Goal: Task Accomplishment & Management: Manage account settings

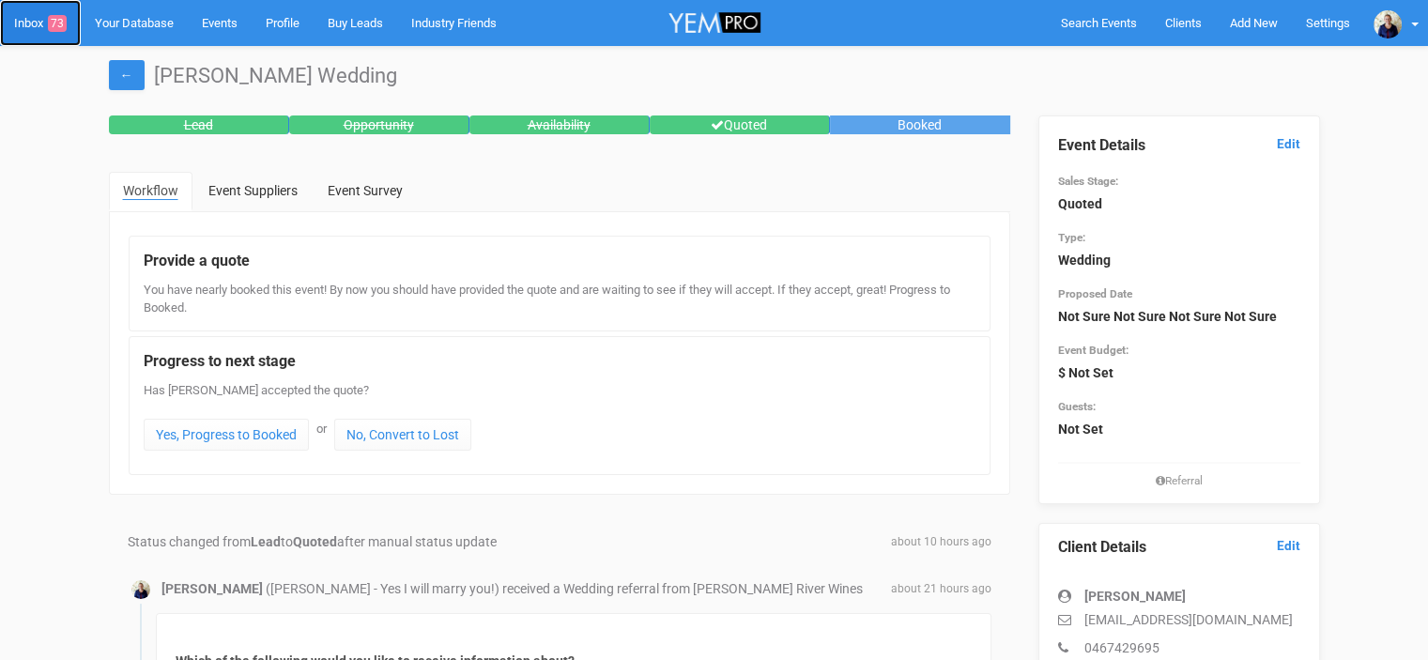
click at [25, 24] on link "Inbox 73" at bounding box center [40, 23] width 81 height 46
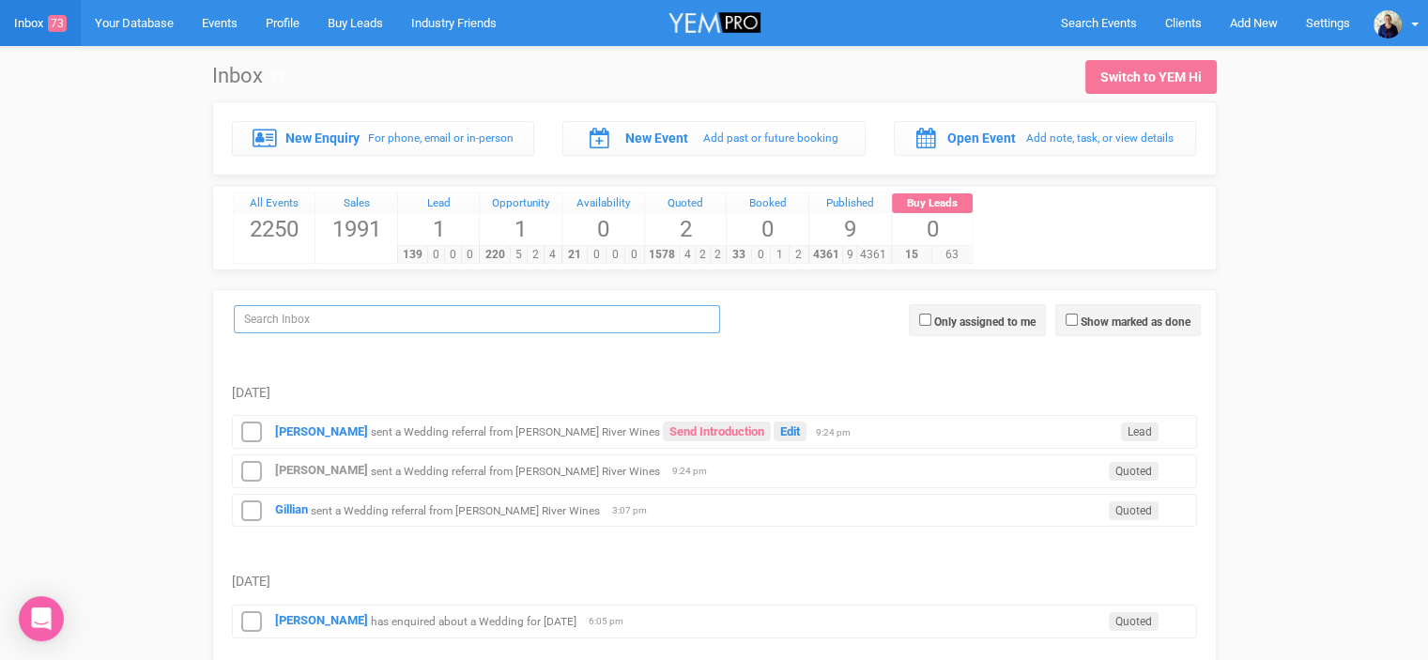
click at [273, 322] on input "search" at bounding box center [477, 319] width 486 height 28
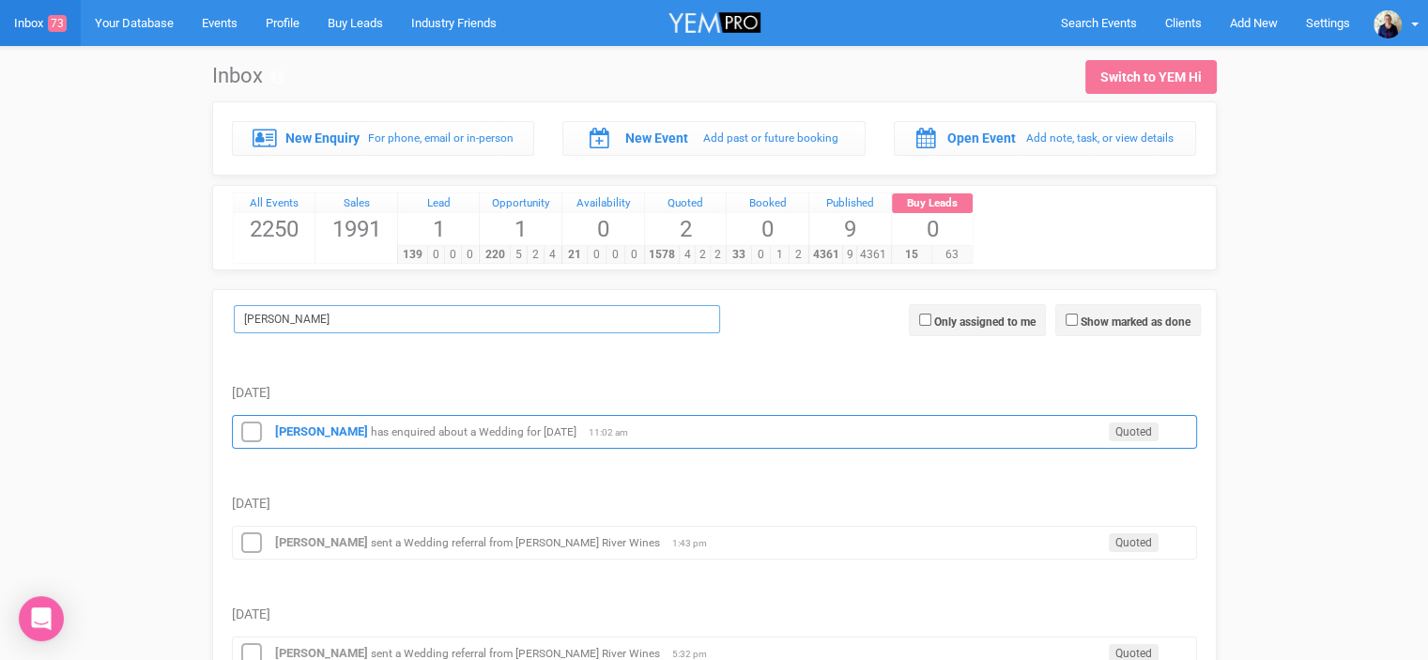
type input "[PERSON_NAME]"
click at [490, 434] on small "has enquired about a Wedding for [DATE]" at bounding box center [474, 431] width 206 height 13
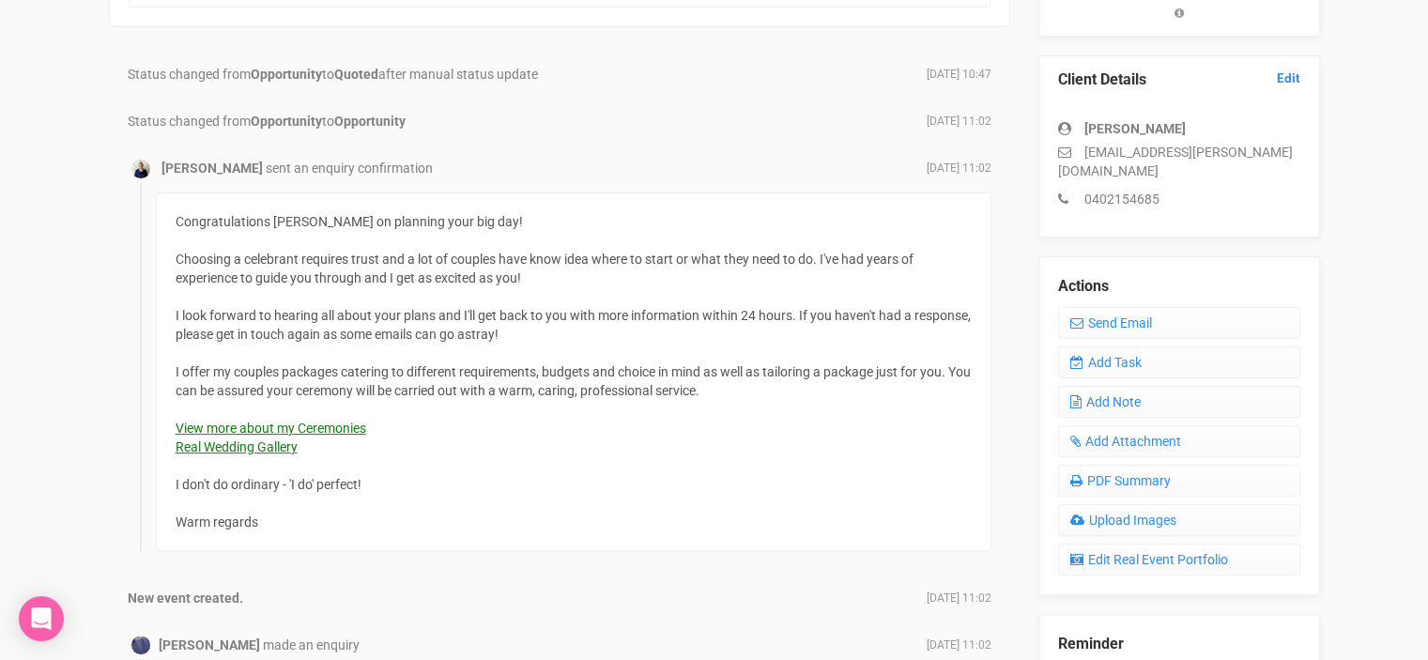
scroll to position [469, 0]
click at [1123, 463] on link "PDF Summary" at bounding box center [1179, 479] width 242 height 32
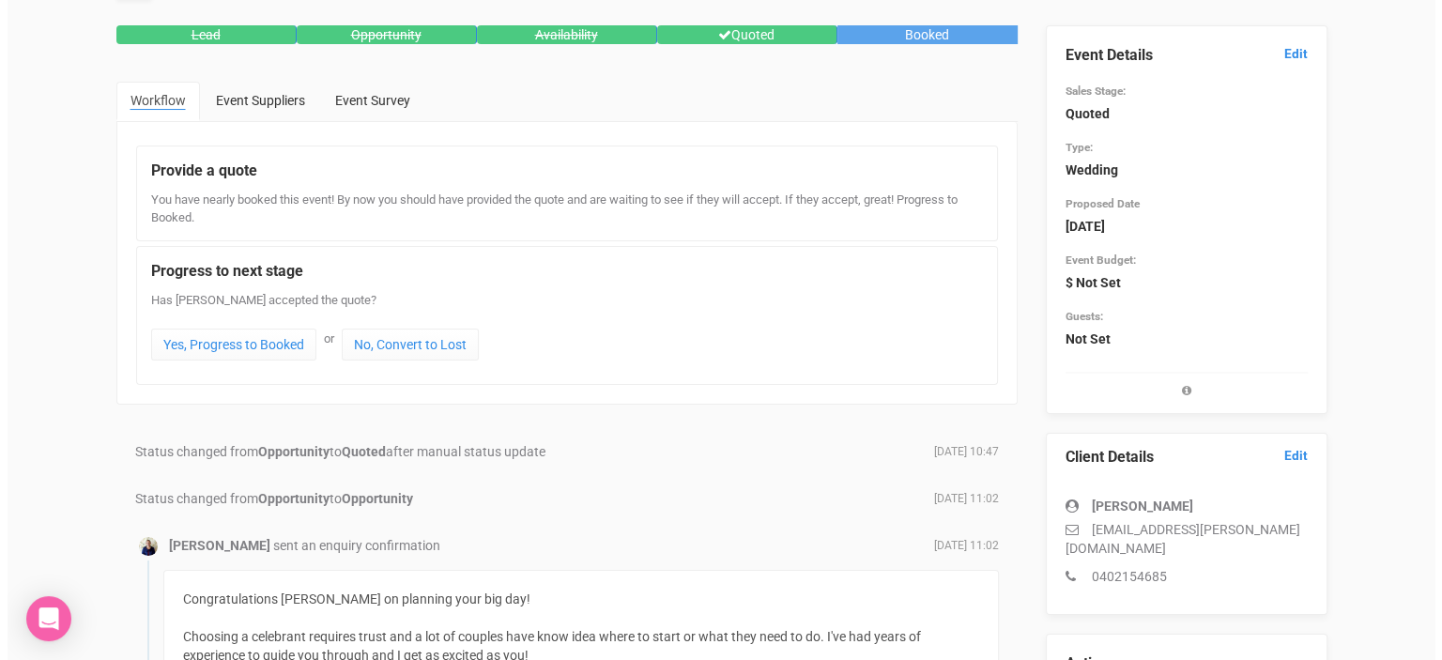
scroll to position [0, 0]
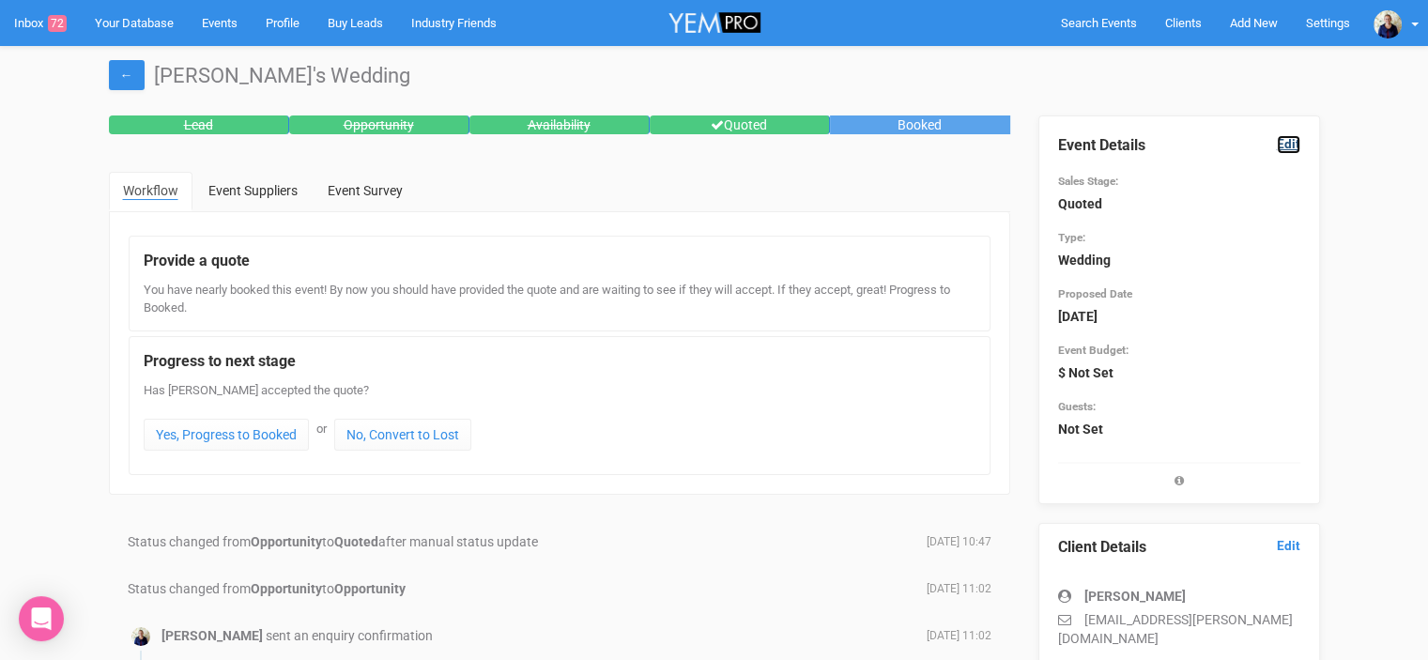
click at [1292, 146] on link "Edit" at bounding box center [1288, 144] width 23 height 18
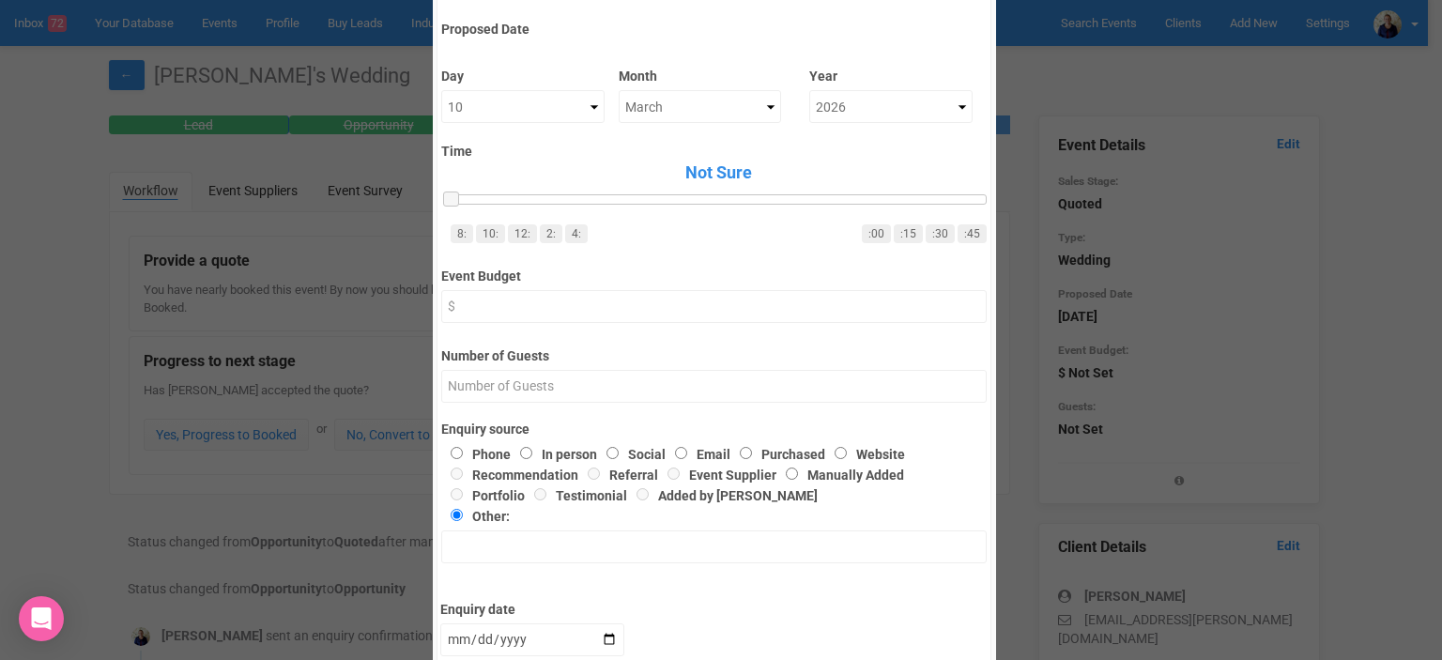
scroll to position [223, 0]
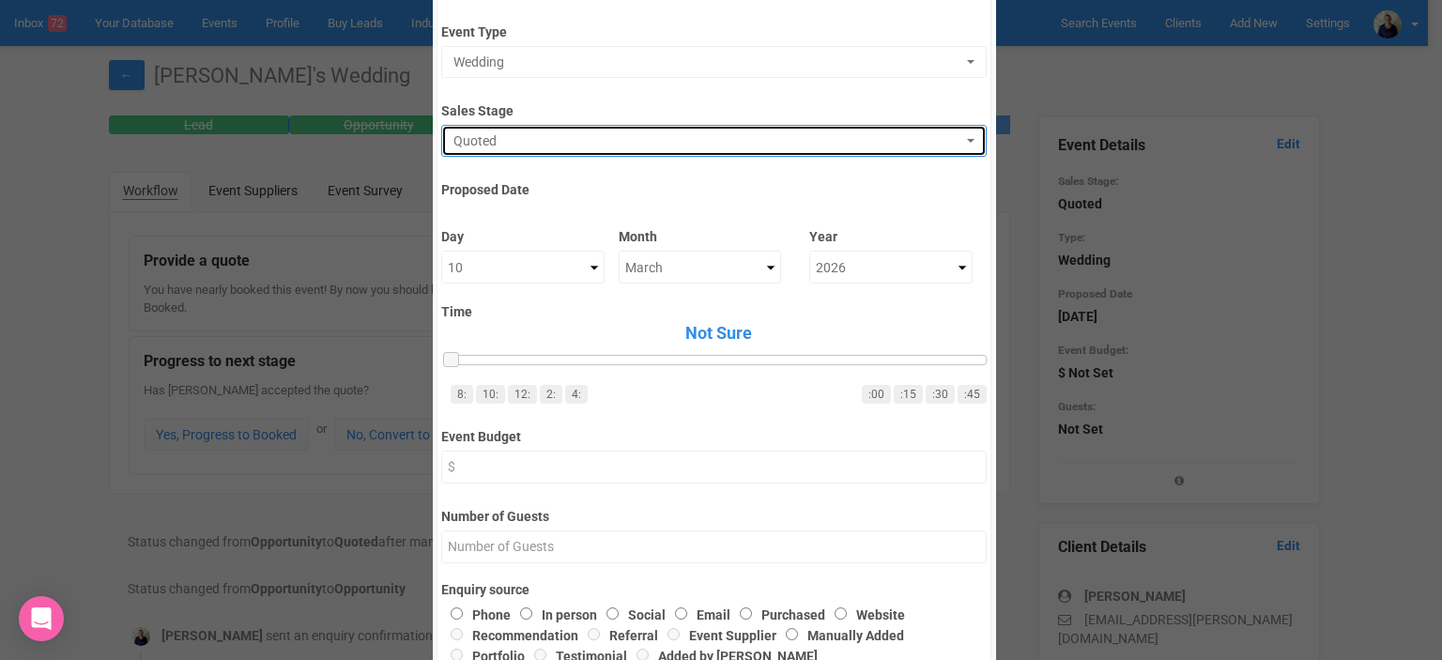
click at [507, 140] on span "Quoted" at bounding box center [707, 140] width 509 height 19
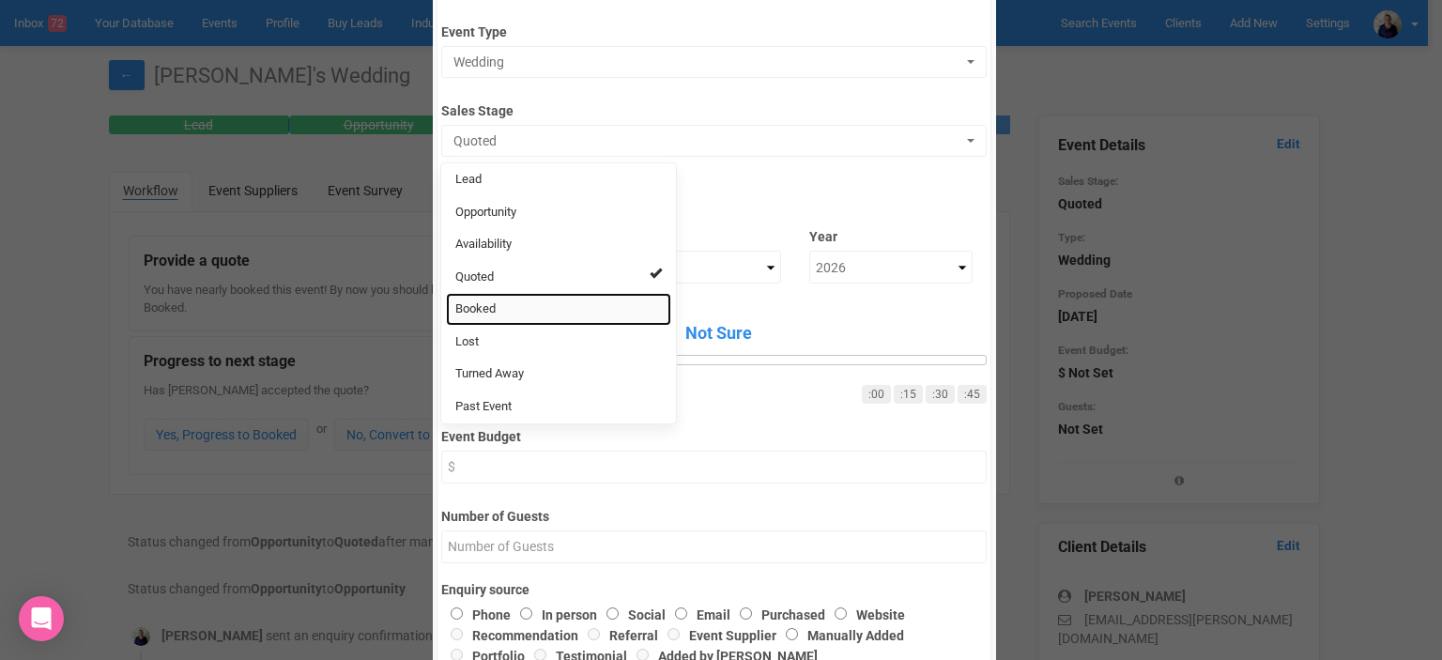
click at [503, 297] on link "Booked" at bounding box center [558, 309] width 225 height 33
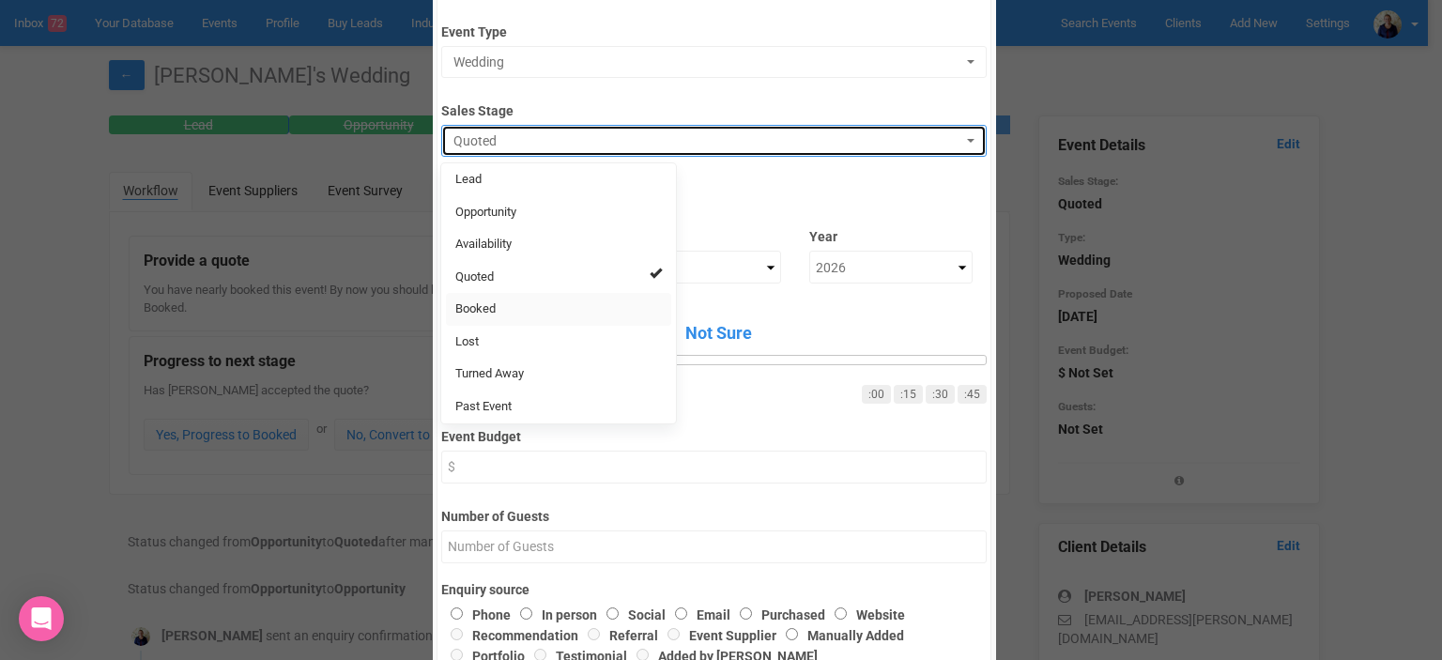
select select "2"
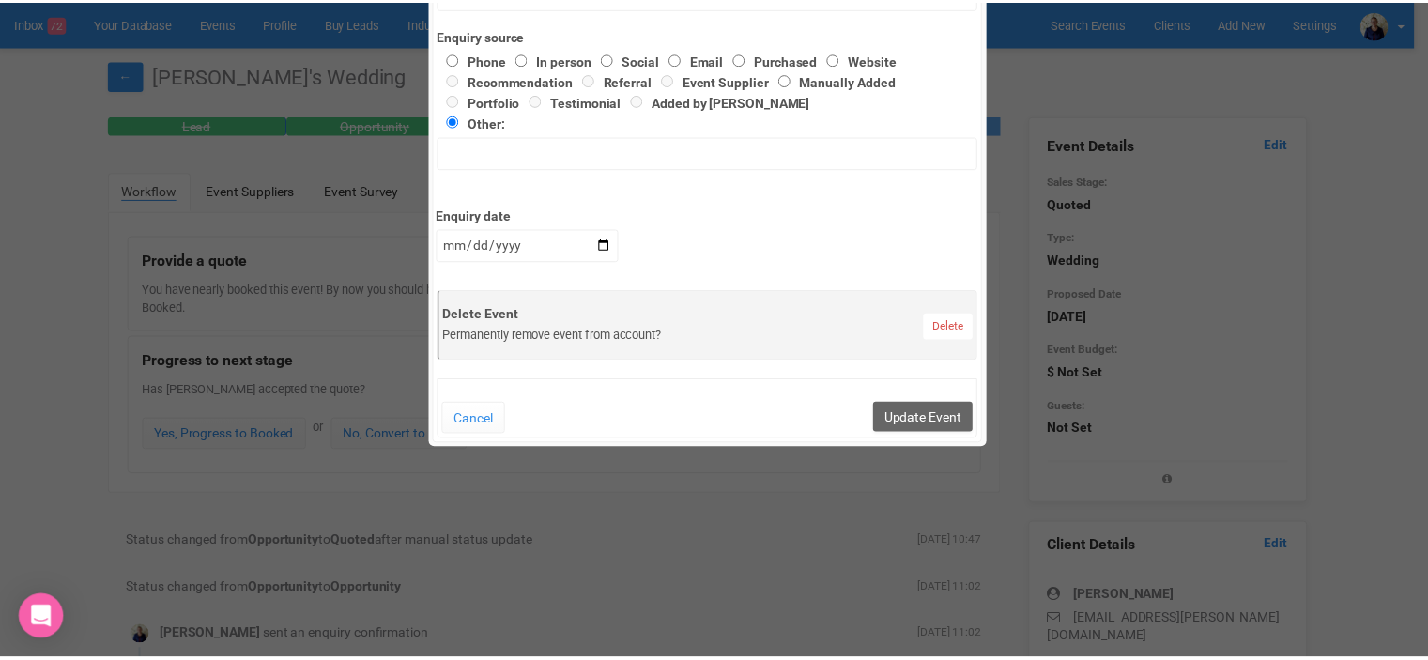
scroll to position [786, 0]
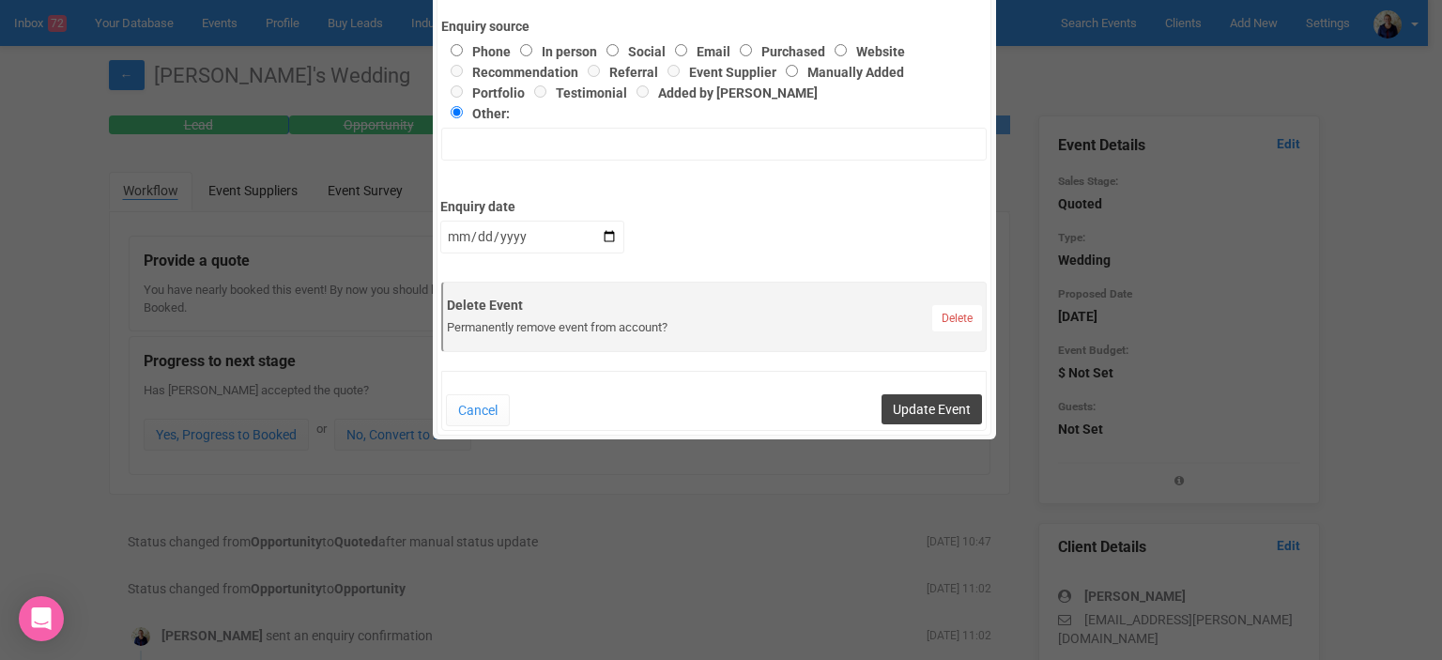
click at [901, 407] on button "Update Event" at bounding box center [932, 409] width 100 height 30
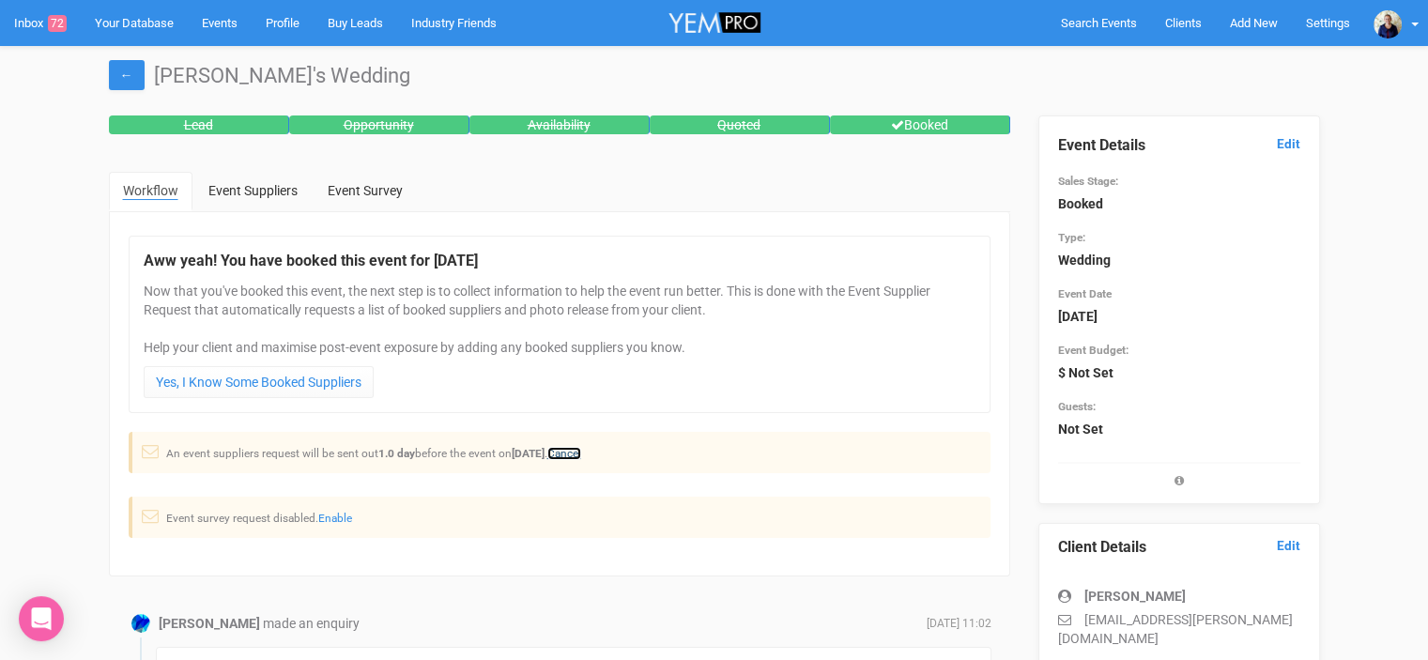
click at [581, 454] on link "Cancel" at bounding box center [564, 453] width 34 height 13
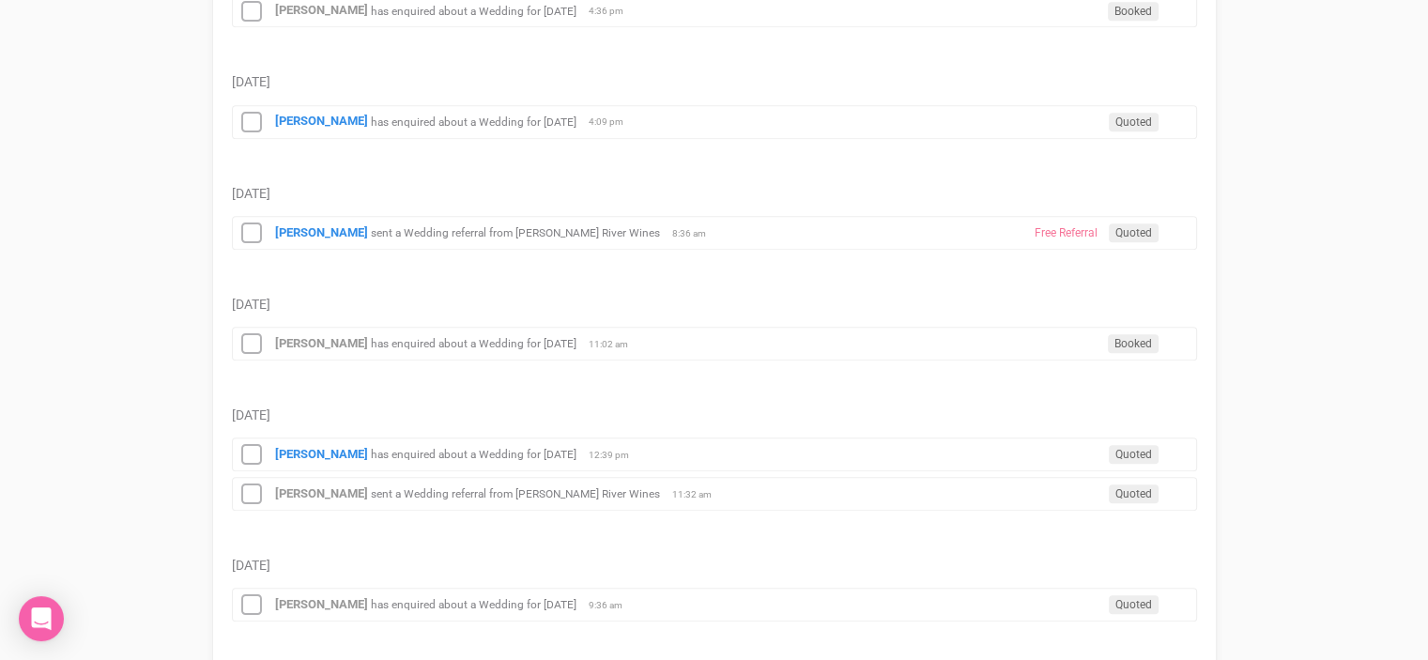
scroll to position [1408, 0]
